Goal: Navigation & Orientation: Find specific page/section

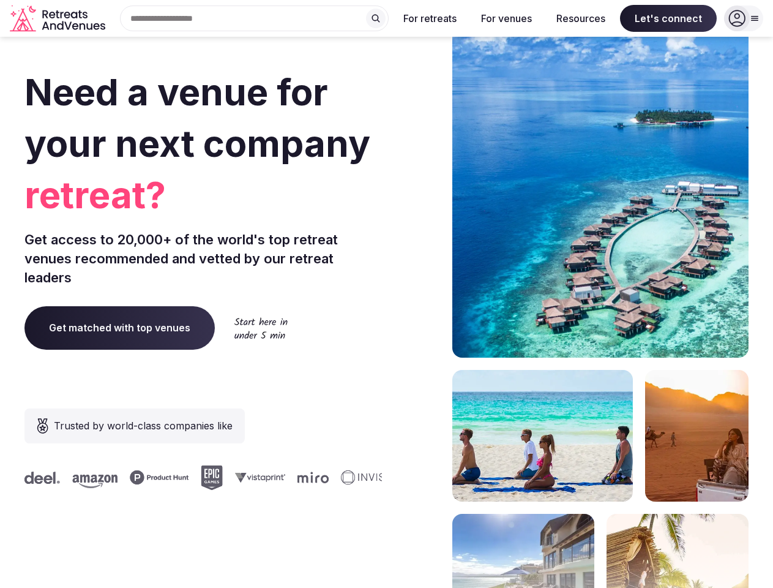
click at [386, 294] on div "Need a venue for your next company retreat? Get access to 20,000+ of the world'…" at bounding box center [386, 367] width 724 height 738
click at [255, 18] on div "Search Popular Destinations [GEOGRAPHIC_DATA], [GEOGRAPHIC_DATA] [GEOGRAPHIC_DA…" at bounding box center [249, 19] width 278 height 26
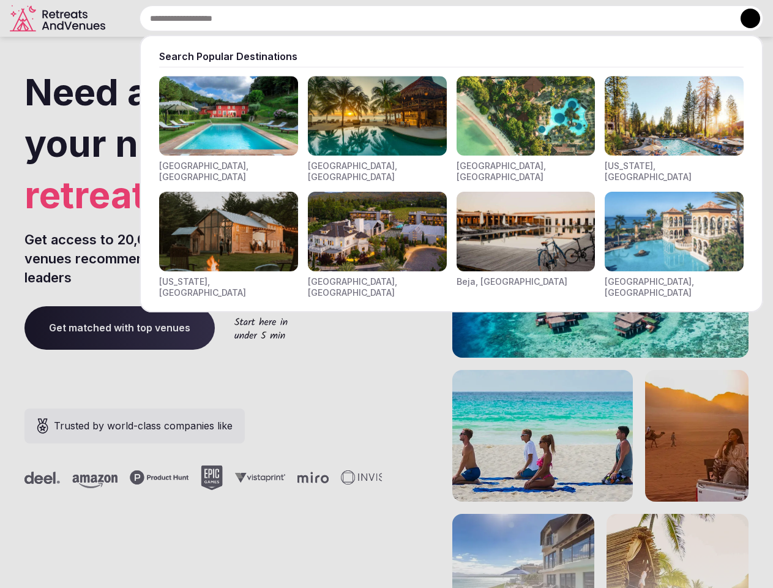
click at [376, 18] on input "text" at bounding box center [452, 19] width 624 height 26
click at [430, 18] on input "text" at bounding box center [452, 19] width 624 height 26
click at [506, 18] on input "text" at bounding box center [452, 19] width 624 height 26
click at [581, 18] on input "text" at bounding box center [452, 19] width 624 height 26
click at [668, 18] on input "text" at bounding box center [452, 19] width 624 height 26
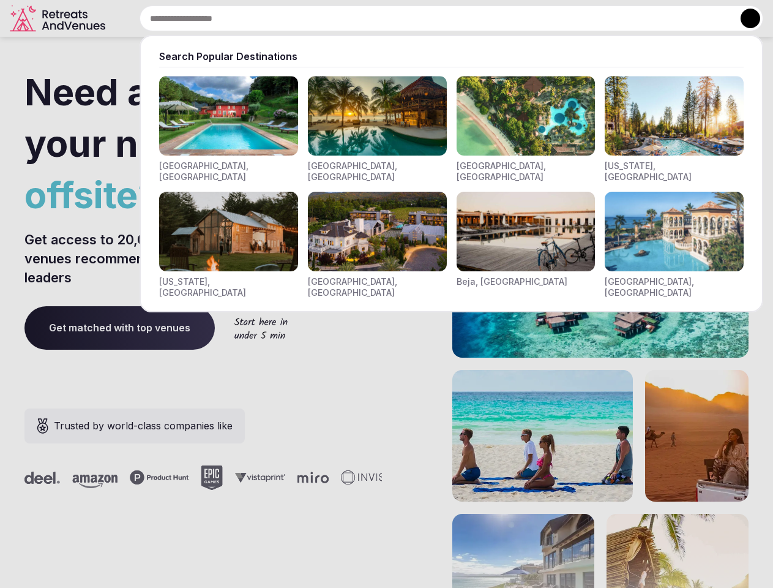
click at [744, 18] on button at bounding box center [751, 19] width 20 height 20
